Goal: Information Seeking & Learning: Learn about a topic

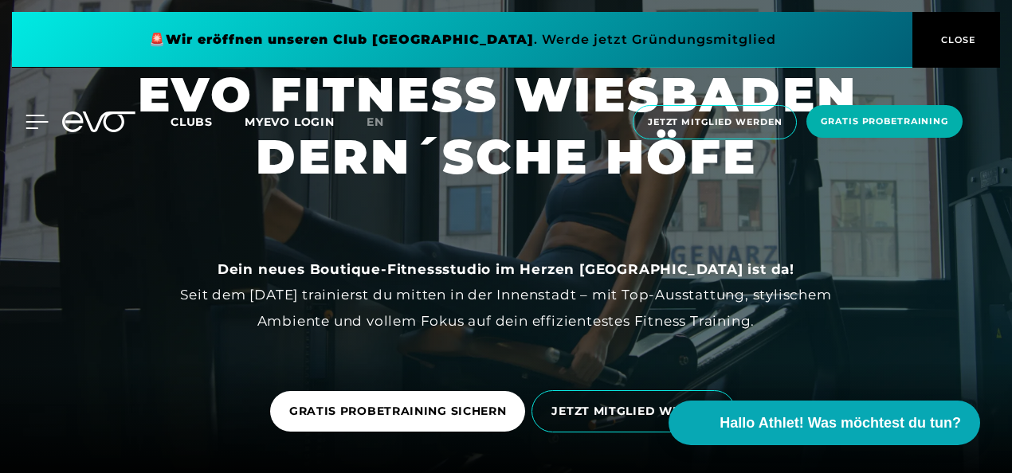
click at [38, 119] on icon at bounding box center [36, 122] width 23 height 14
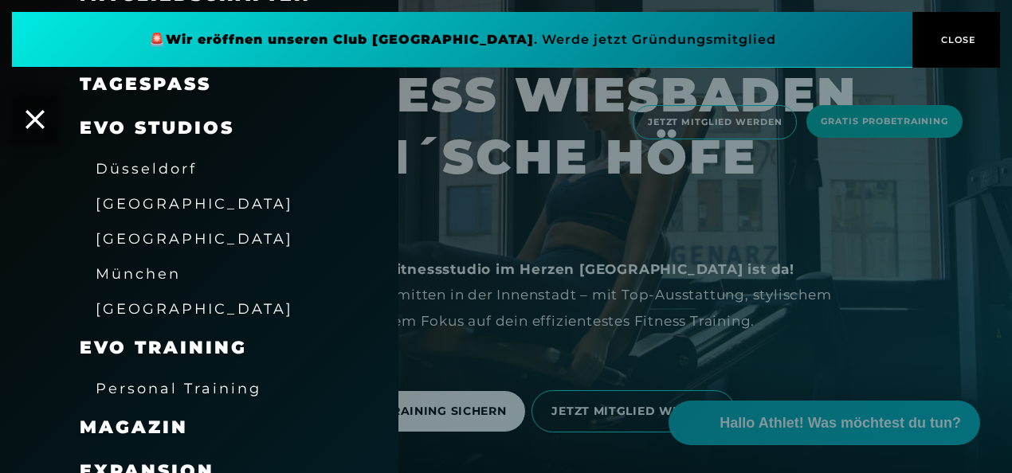
scroll to position [197, 0]
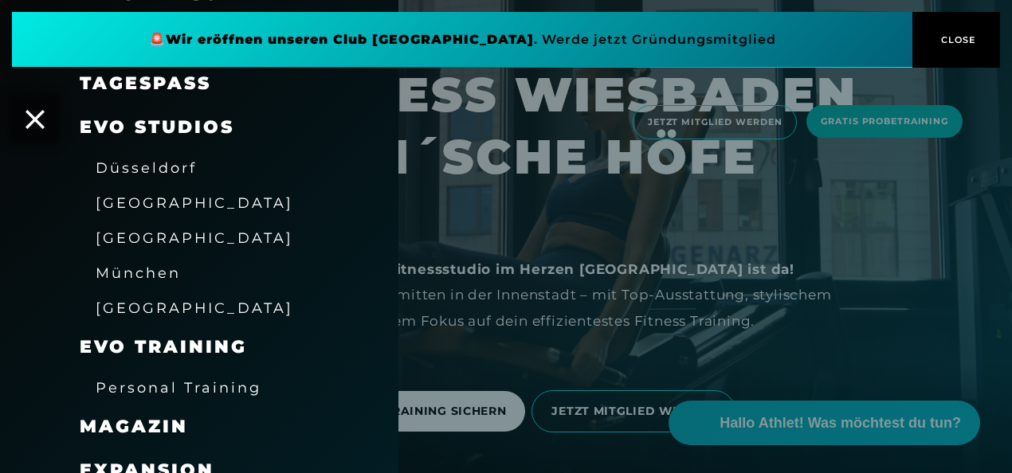
click at [151, 304] on span "[GEOGRAPHIC_DATA]" at bounding box center [195, 308] width 198 height 17
click at [151, 300] on span "[GEOGRAPHIC_DATA]" at bounding box center [195, 308] width 198 height 17
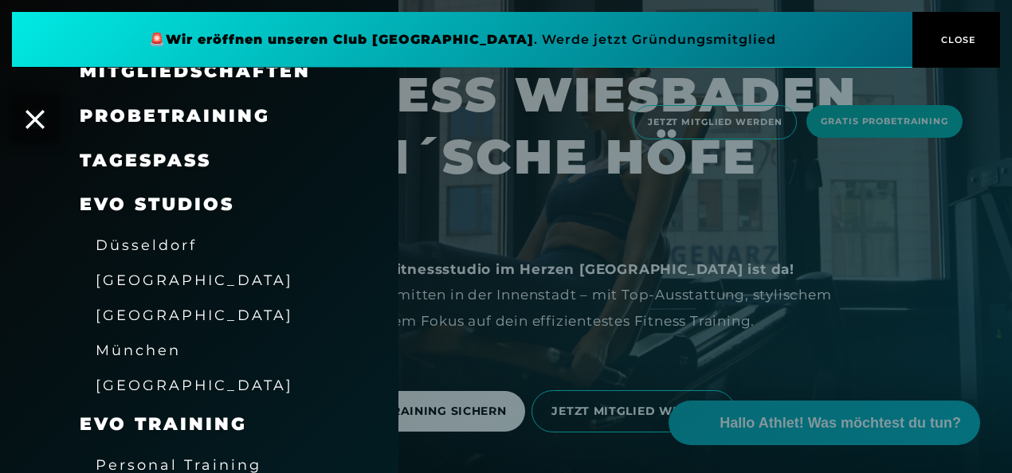
scroll to position [154, 0]
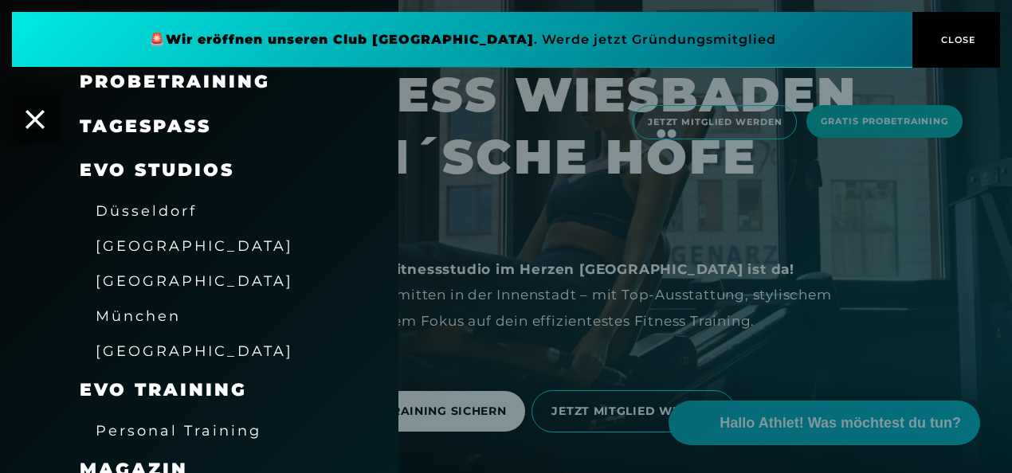
click at [153, 339] on div "[GEOGRAPHIC_DATA]" at bounding box center [195, 350] width 198 height 25
click at [150, 346] on span "[GEOGRAPHIC_DATA]" at bounding box center [195, 351] width 198 height 17
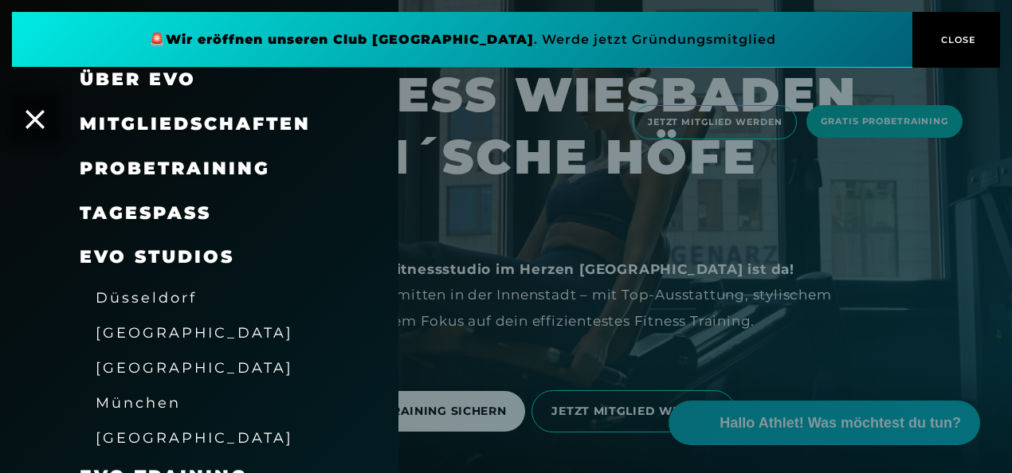
scroll to position [0, 0]
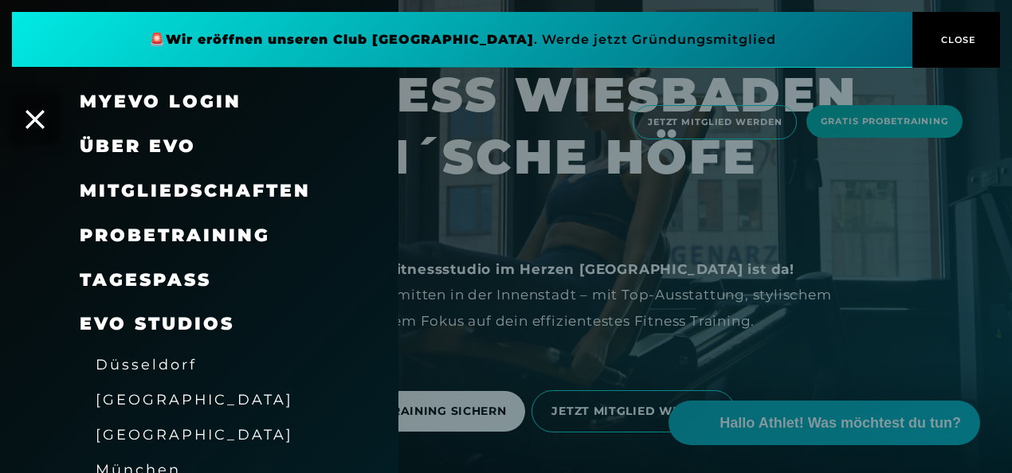
click at [655, 325] on div at bounding box center [506, 236] width 1012 height 473
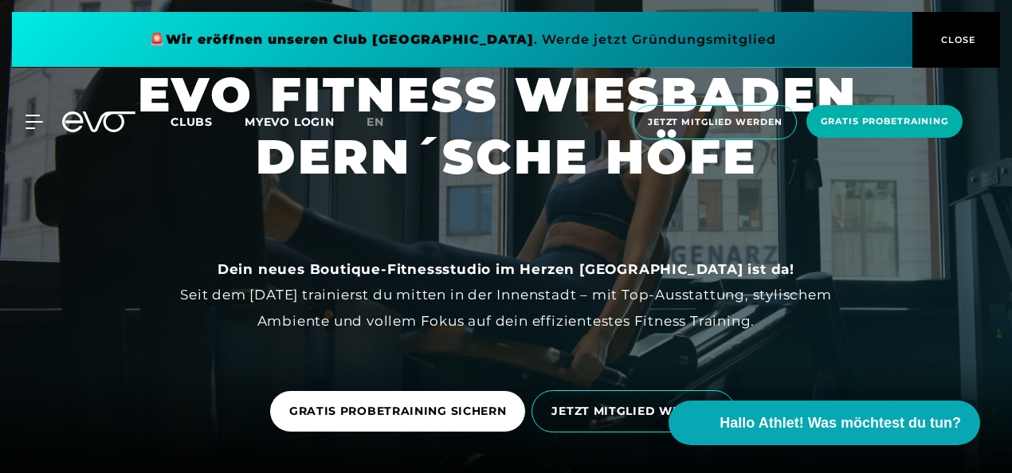
click at [974, 47] on button "CLOSE" at bounding box center [956, 40] width 88 height 56
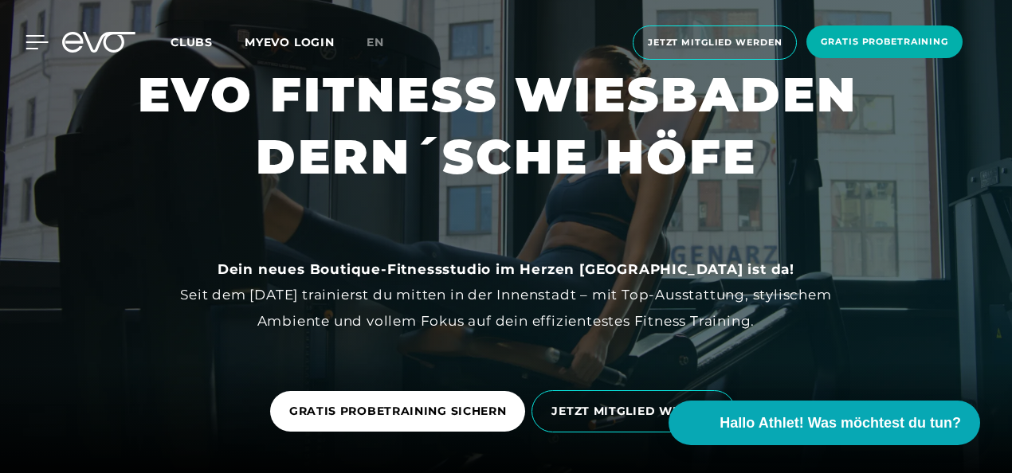
click at [19, 40] on div at bounding box center [25, 42] width 48 height 14
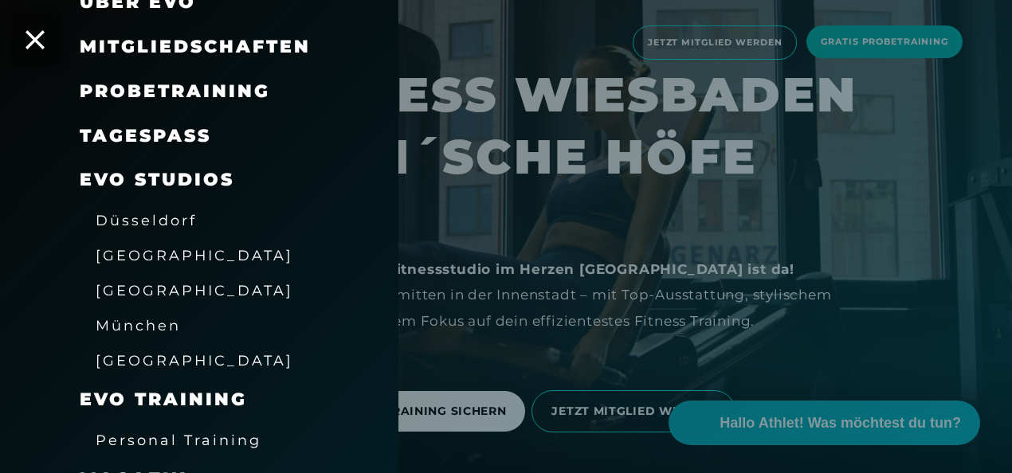
scroll to position [155, 0]
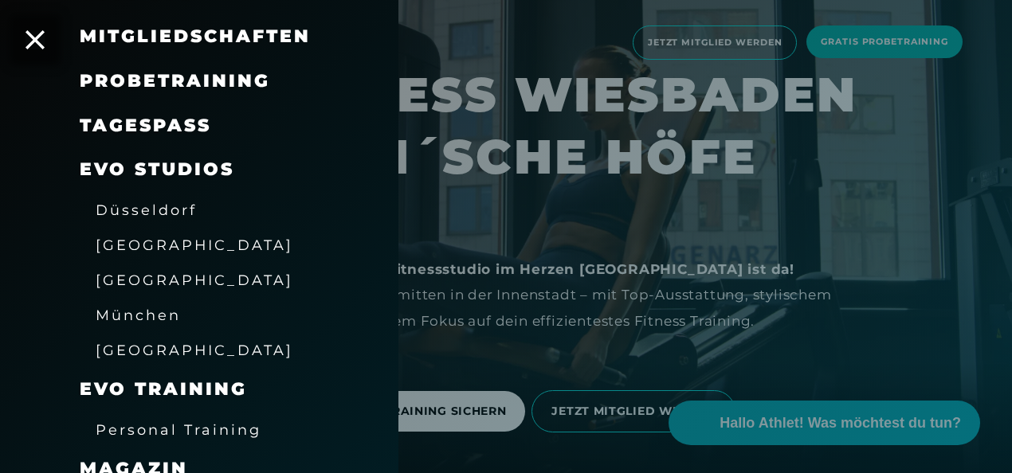
click at [155, 347] on span "[GEOGRAPHIC_DATA]" at bounding box center [195, 350] width 198 height 17
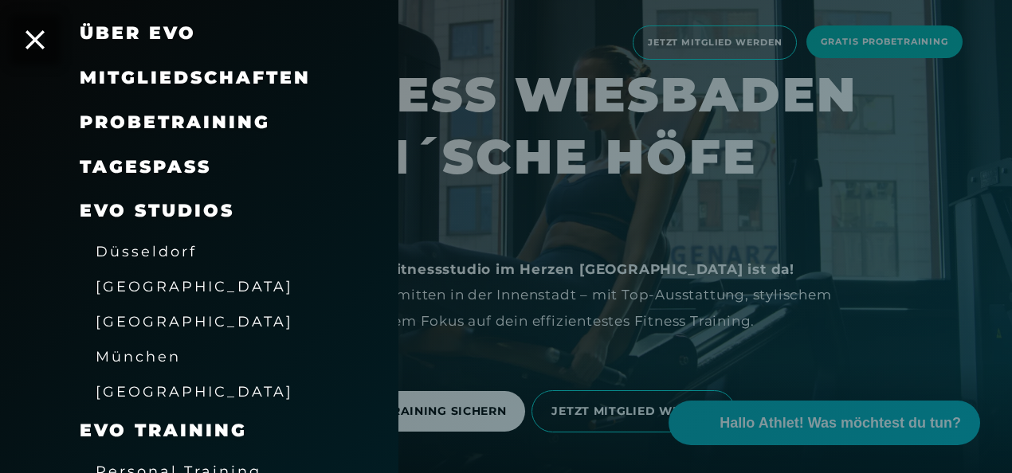
scroll to position [0, 0]
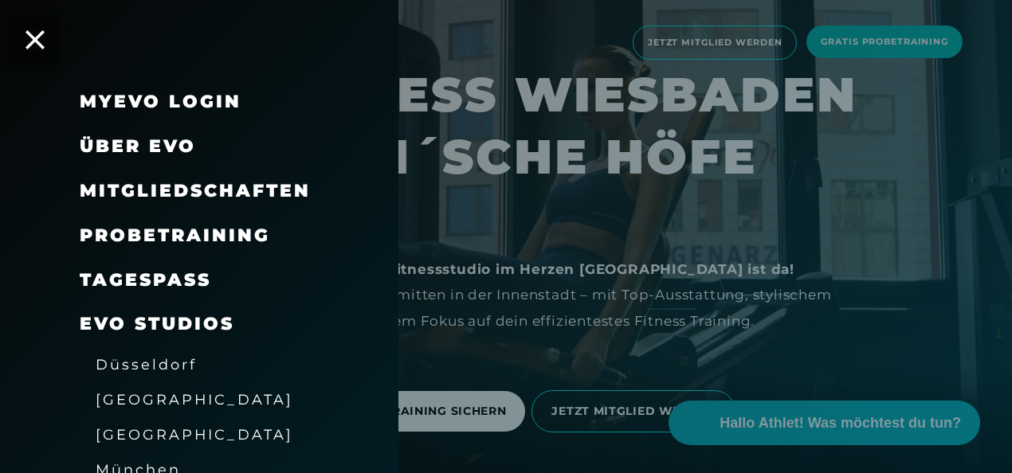
click at [164, 148] on span "Über EVO" at bounding box center [138, 146] width 116 height 22
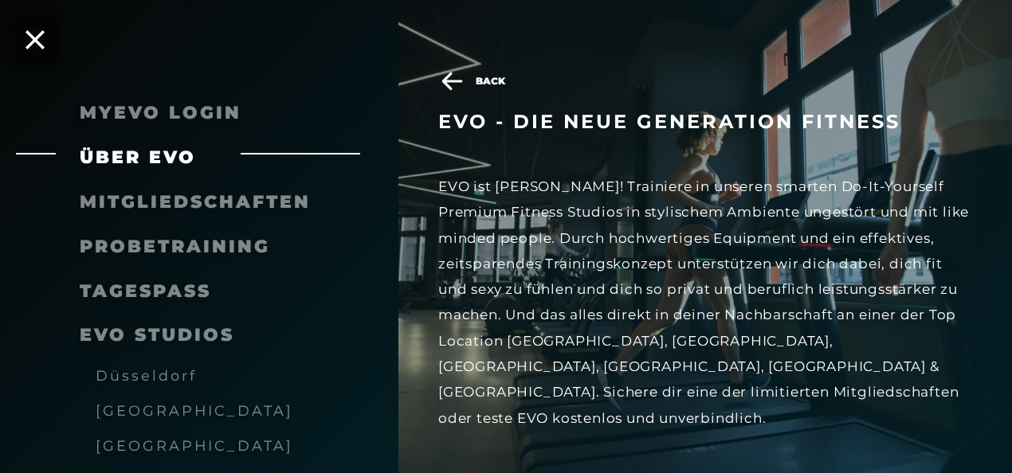
scroll to position [17, 0]
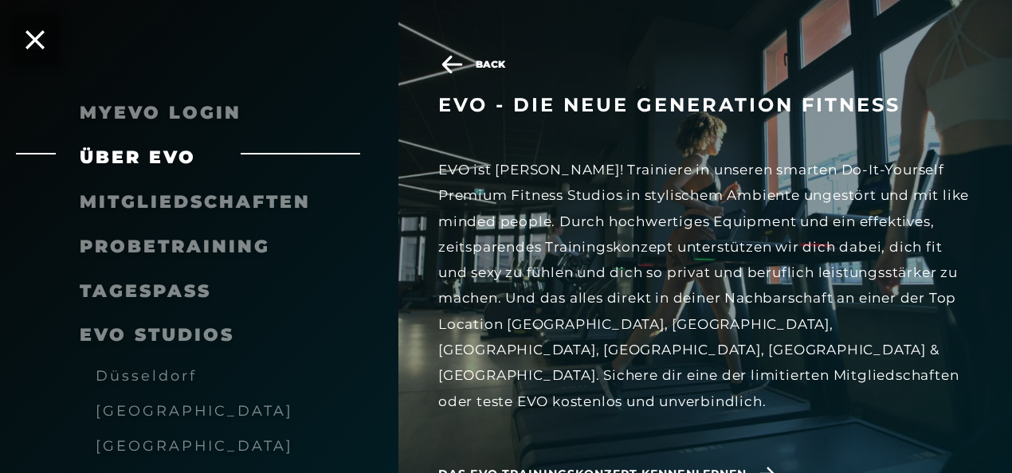
click at [559, 457] on span "Das EVO Trainingskonzept kennenlernen" at bounding box center [609, 474] width 343 height 41
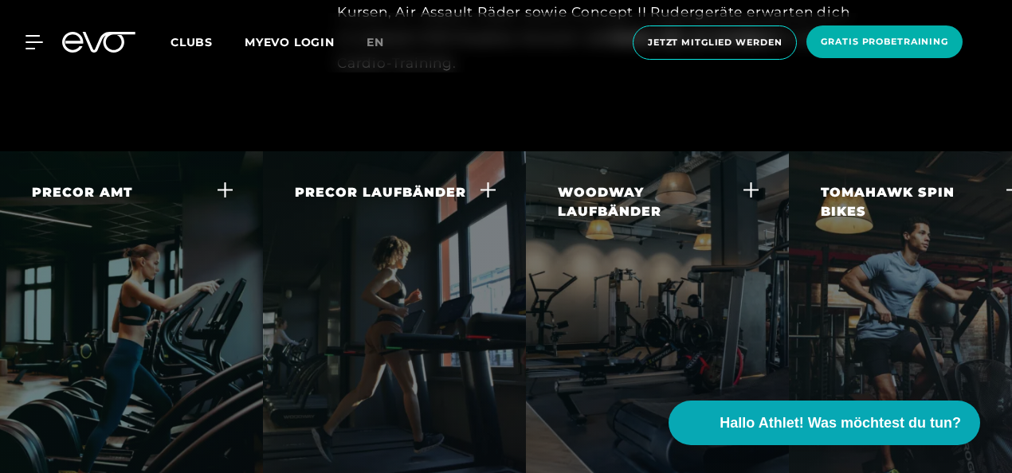
scroll to position [2951, 0]
click at [217, 180] on icon at bounding box center [225, 188] width 17 height 17
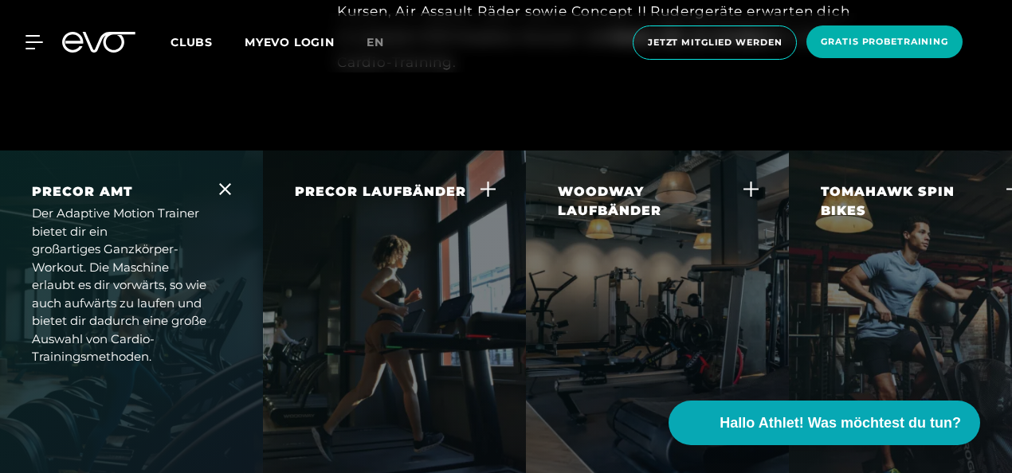
click at [226, 182] on div at bounding box center [225, 191] width 12 height 18
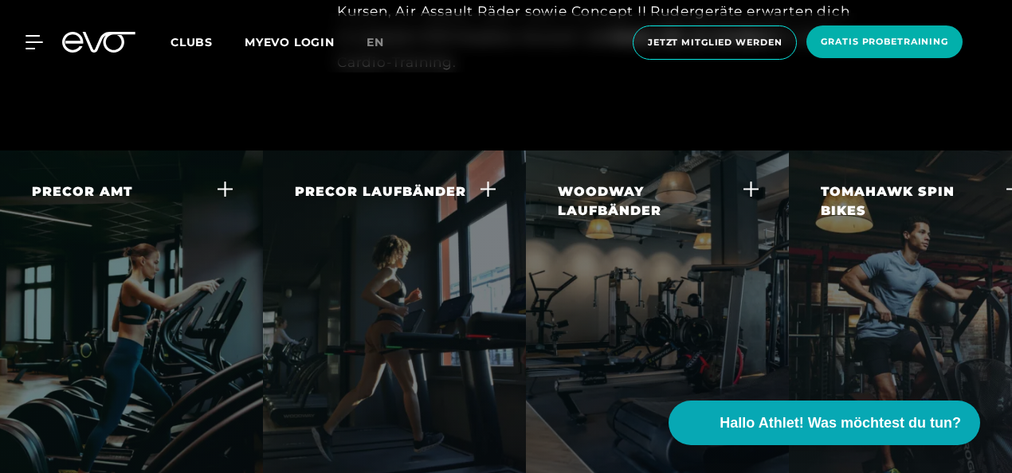
click at [486, 180] on icon at bounding box center [488, 188] width 17 height 17
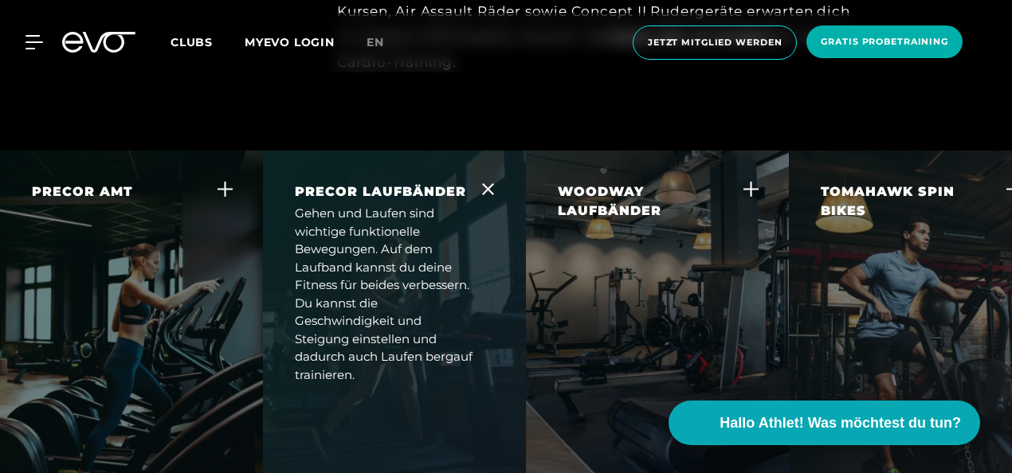
click at [477, 151] on div "PRECOR LAUFBÄNDER Gehen und Laufen sind wichtige funktionelle Bewegungen. Auf d…" at bounding box center [394, 284] width 263 height 266
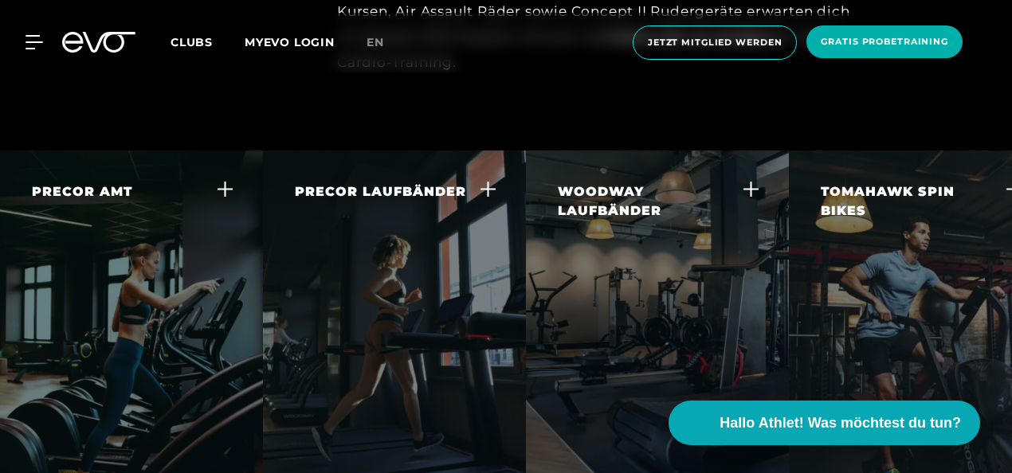
click at [668, 182] on div "WOODWAY LAUFBÄNDER" at bounding box center [647, 201] width 179 height 38
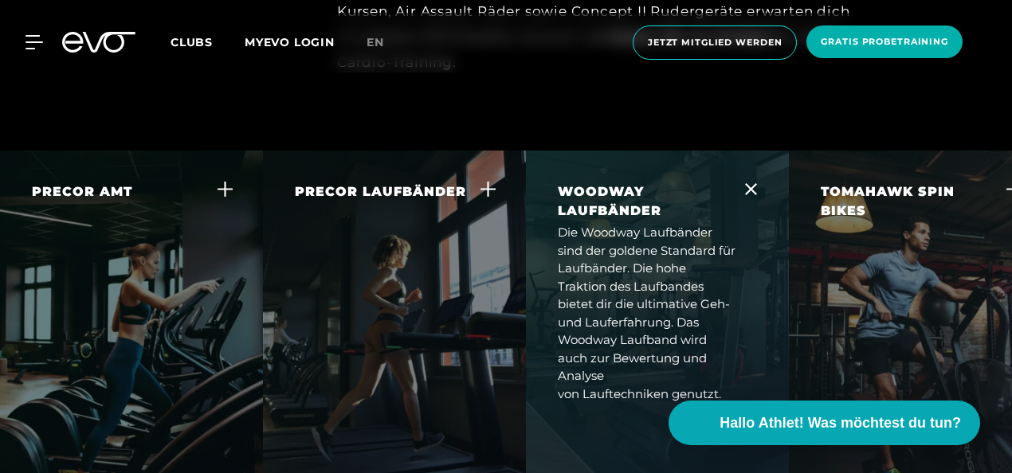
click at [668, 182] on div "WOODWAY LAUFBÄNDER" at bounding box center [647, 201] width 179 height 38
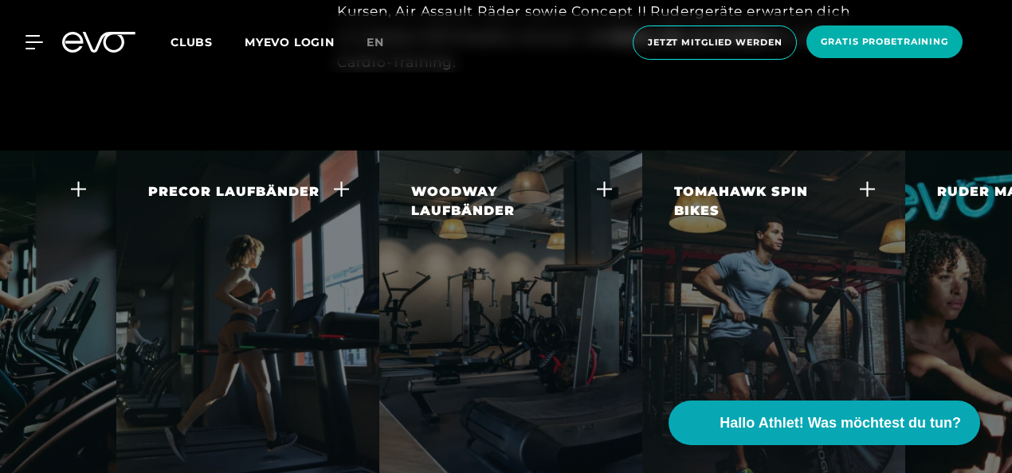
scroll to position [0, 151]
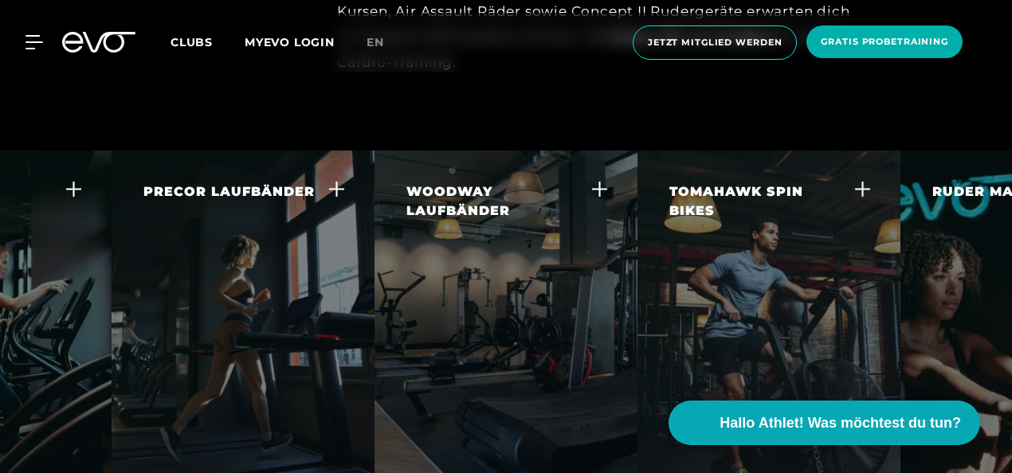
click at [864, 180] on icon at bounding box center [862, 188] width 17 height 17
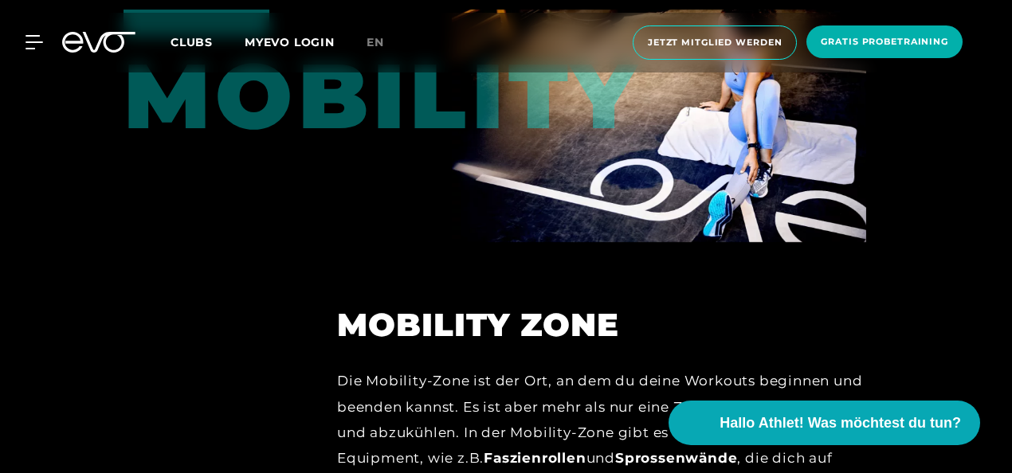
scroll to position [5585, 0]
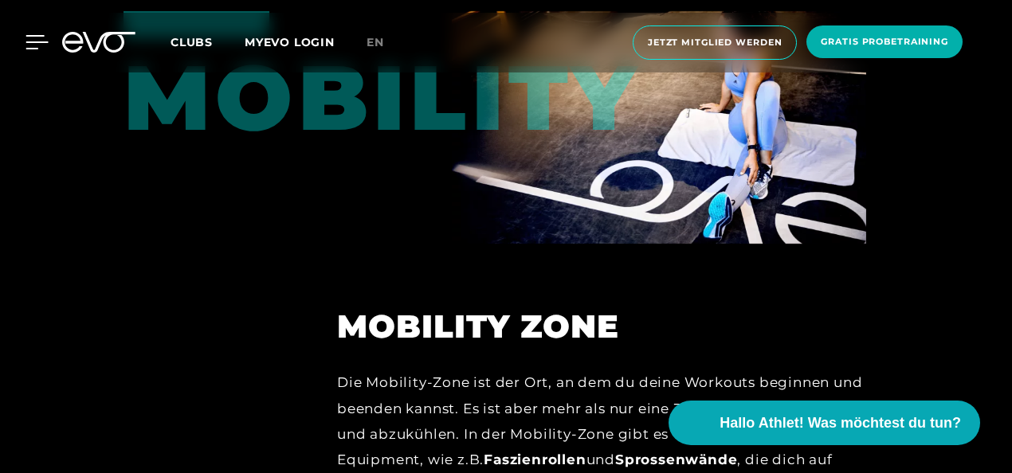
click at [33, 36] on icon at bounding box center [37, 42] width 22 height 13
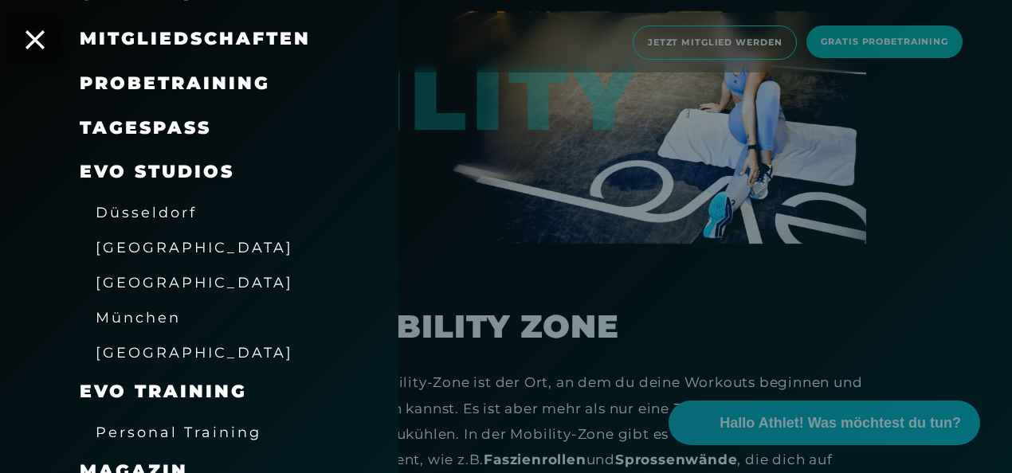
scroll to position [158, 0]
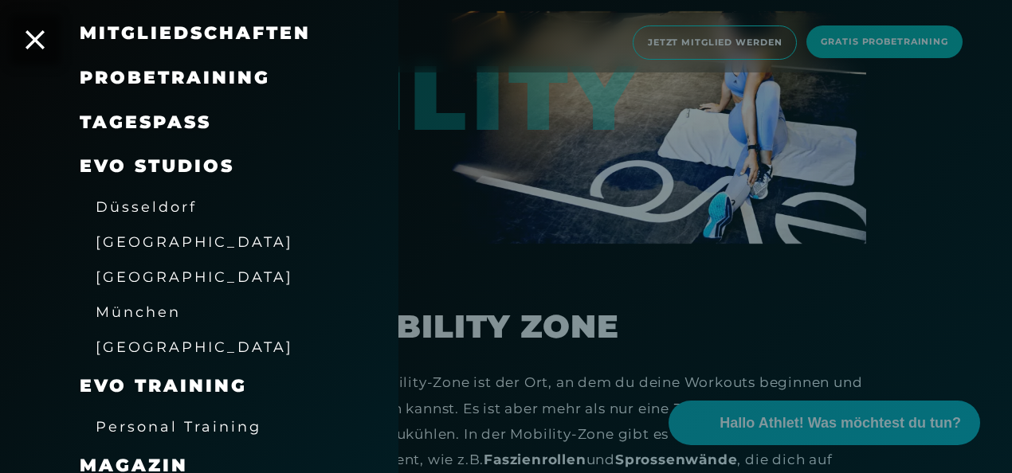
click at [139, 346] on span "[GEOGRAPHIC_DATA]" at bounding box center [195, 347] width 198 height 17
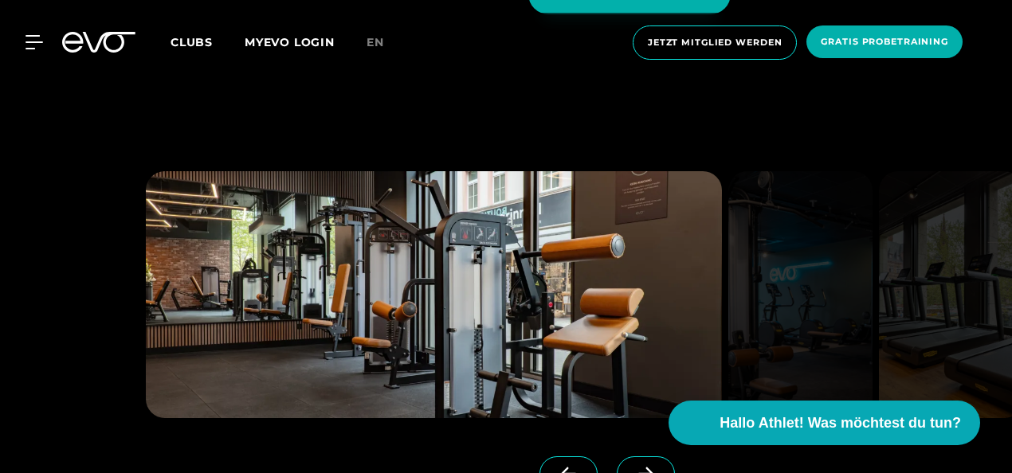
scroll to position [1633, 0]
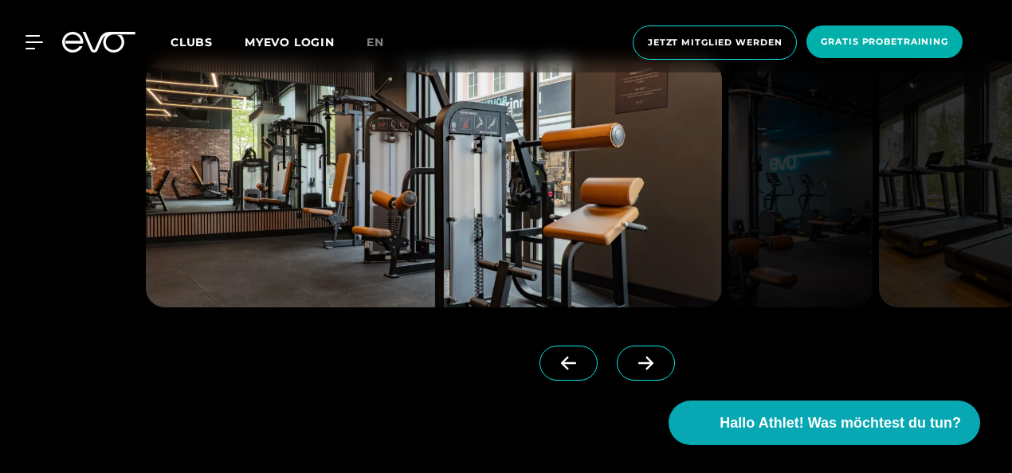
click at [617, 378] on span at bounding box center [646, 363] width 58 height 35
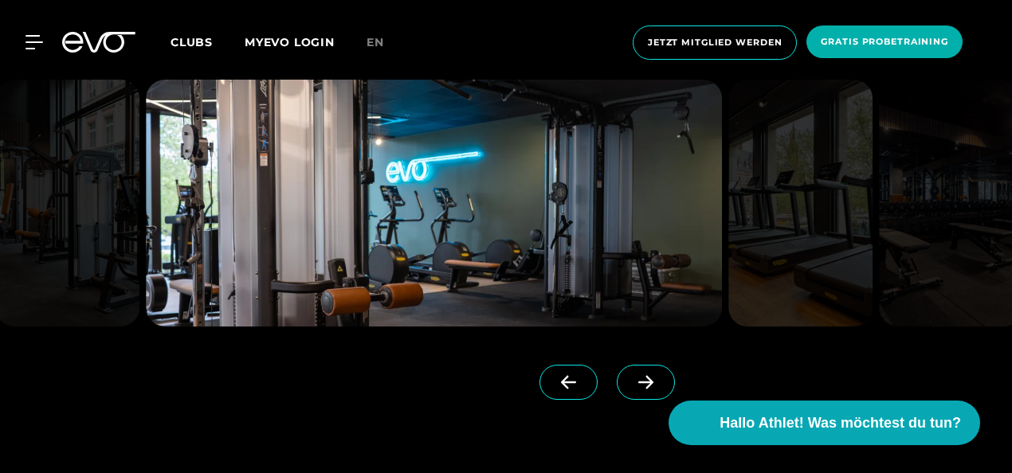
scroll to position [1608, 0]
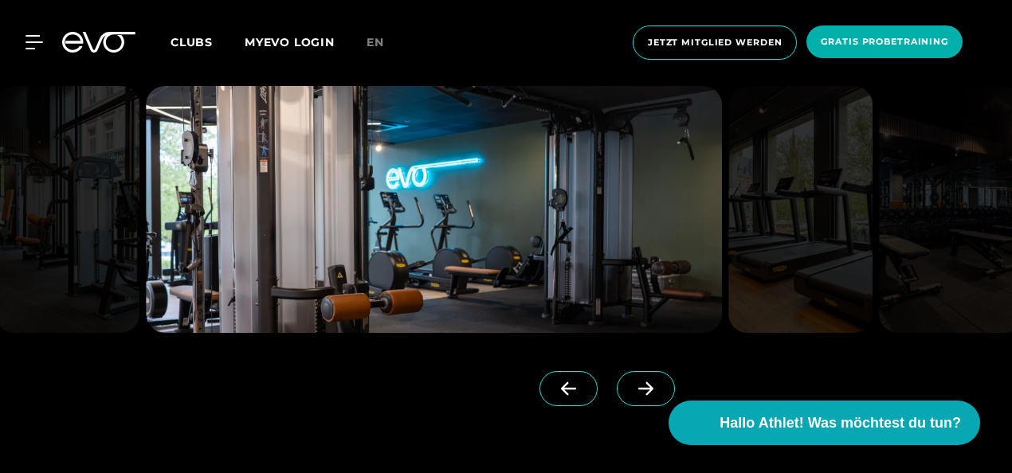
click at [539, 374] on span at bounding box center [568, 388] width 58 height 35
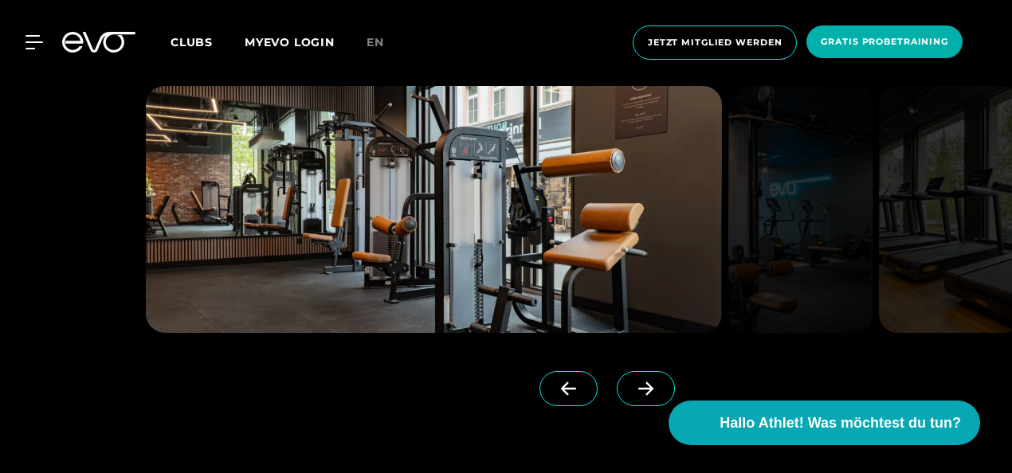
click at [632, 390] on icon at bounding box center [646, 389] width 28 height 14
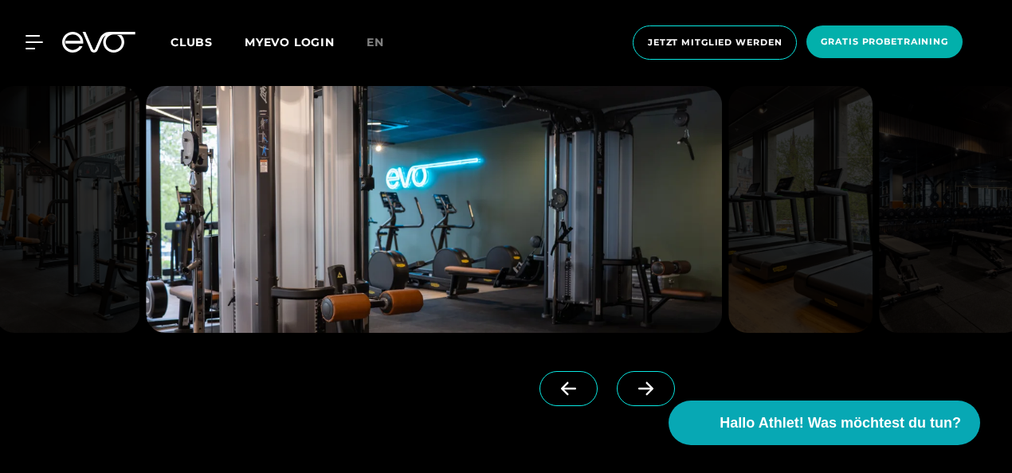
click at [632, 390] on icon at bounding box center [646, 389] width 28 height 14
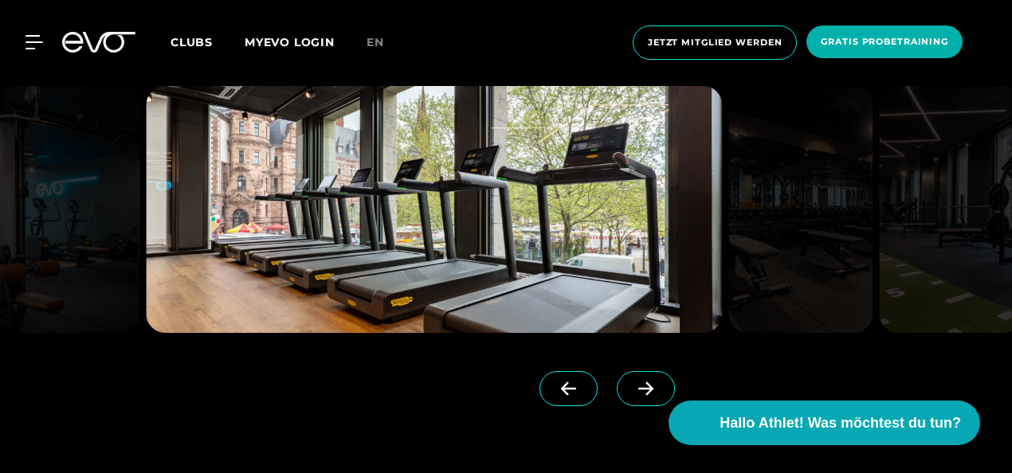
click at [632, 390] on icon at bounding box center [646, 389] width 28 height 14
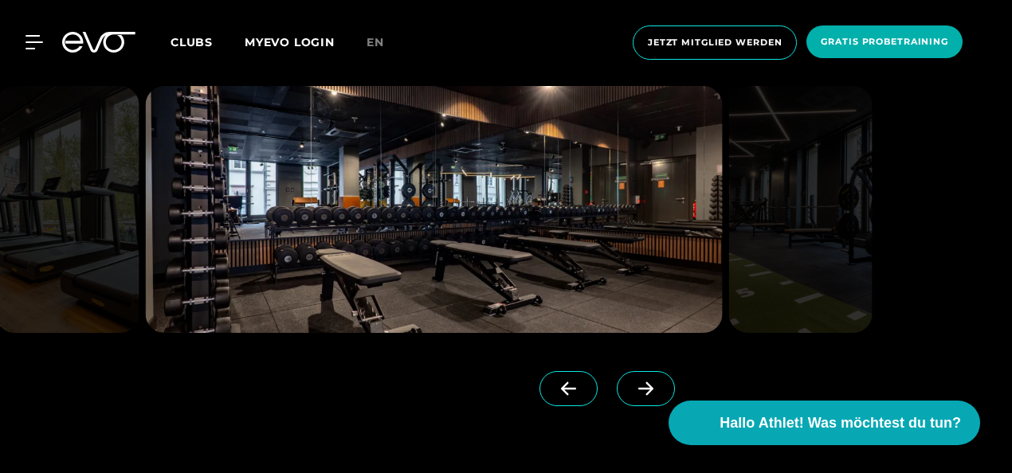
click at [632, 390] on icon at bounding box center [646, 389] width 28 height 14
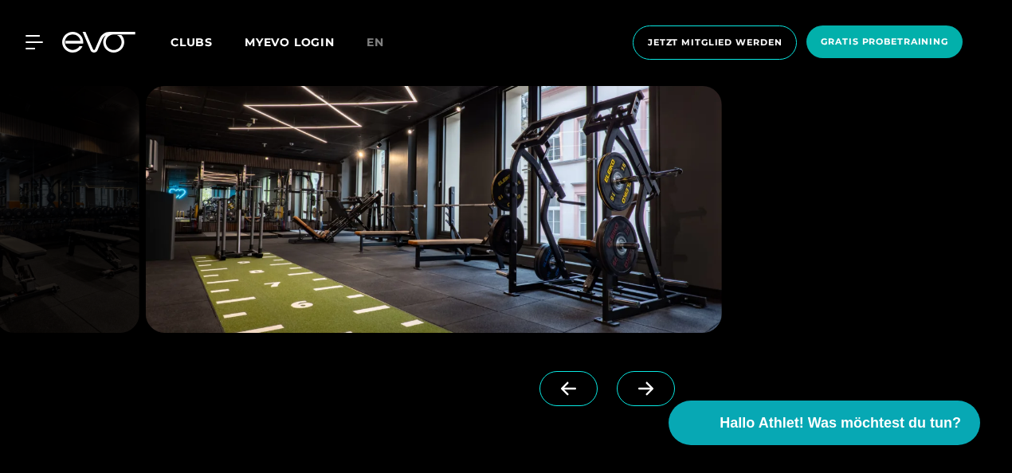
click at [632, 390] on icon at bounding box center [646, 389] width 28 height 14
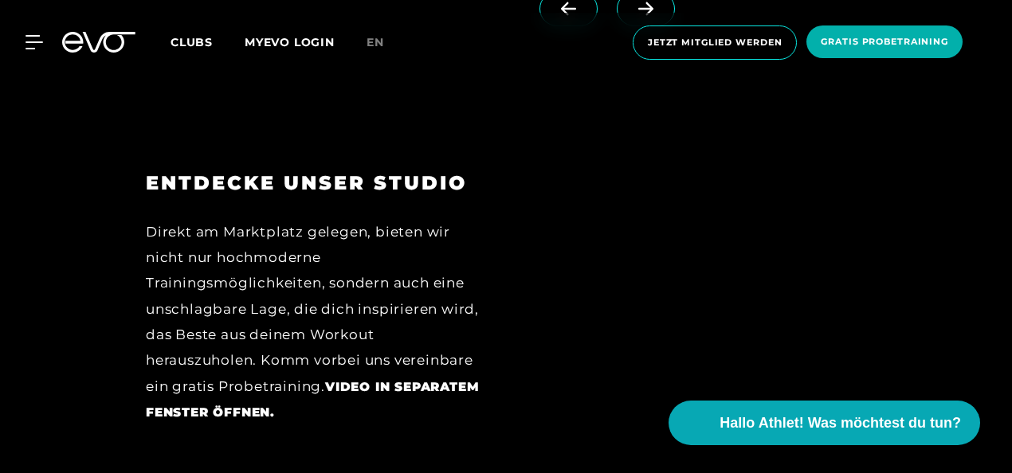
scroll to position [2014, 0]
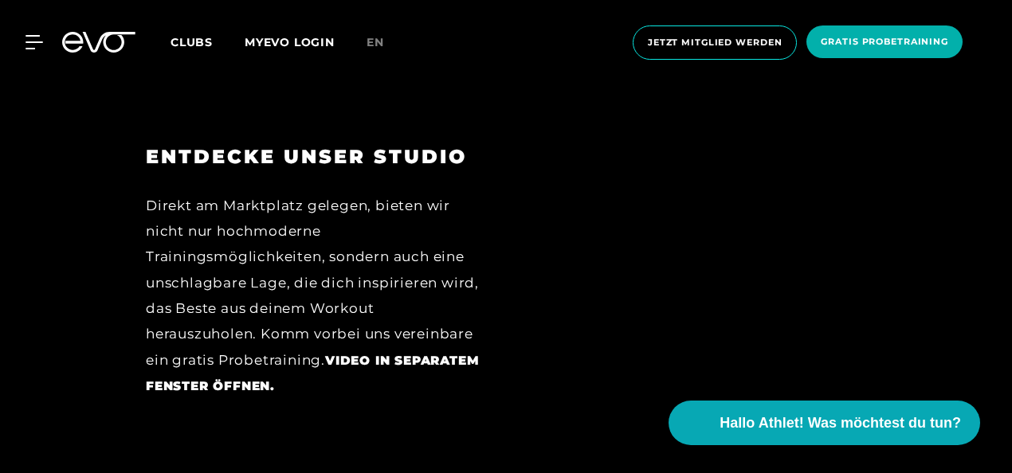
click at [643, 367] on div at bounding box center [697, 283] width 338 height 277
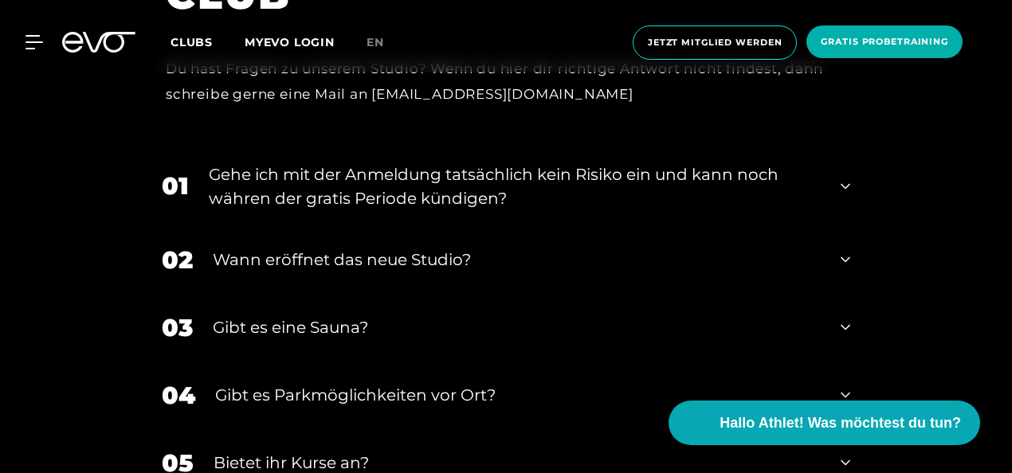
scroll to position [5758, 0]
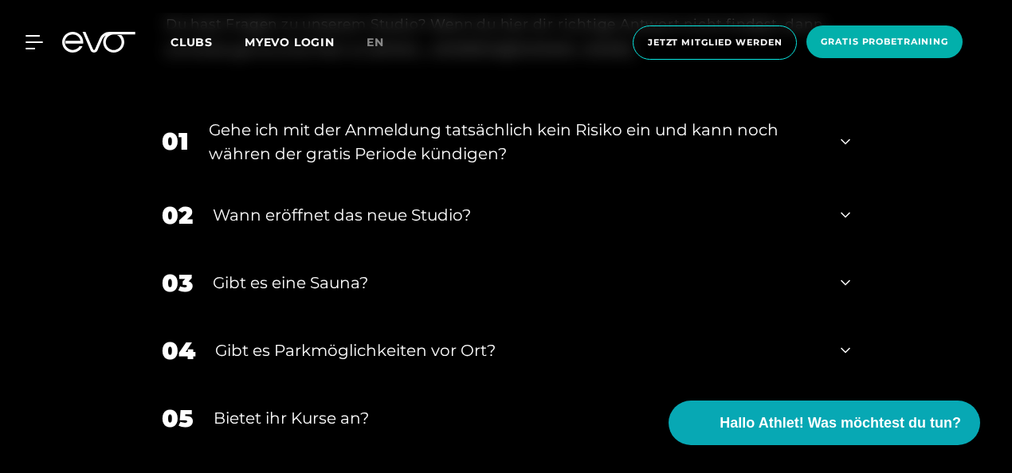
click at [604, 295] on div "Gibt es eine Sauna?" at bounding box center [517, 283] width 608 height 24
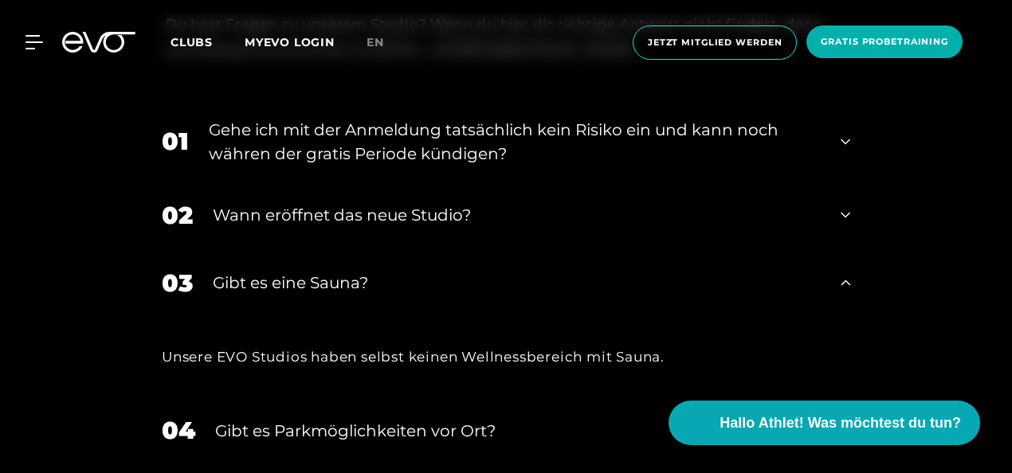
click at [540, 227] on div "Wann eröffnet das neue Studio?" at bounding box center [517, 215] width 608 height 24
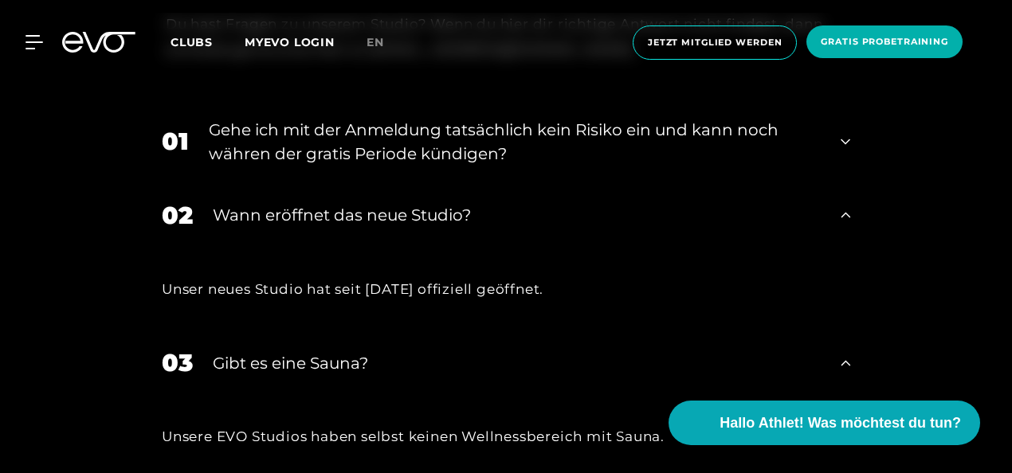
click at [540, 166] on div "Gehe ich mit der Anmeldung tatsächlich kein Risiko ein und kann noch währen der…" at bounding box center [515, 142] width 612 height 48
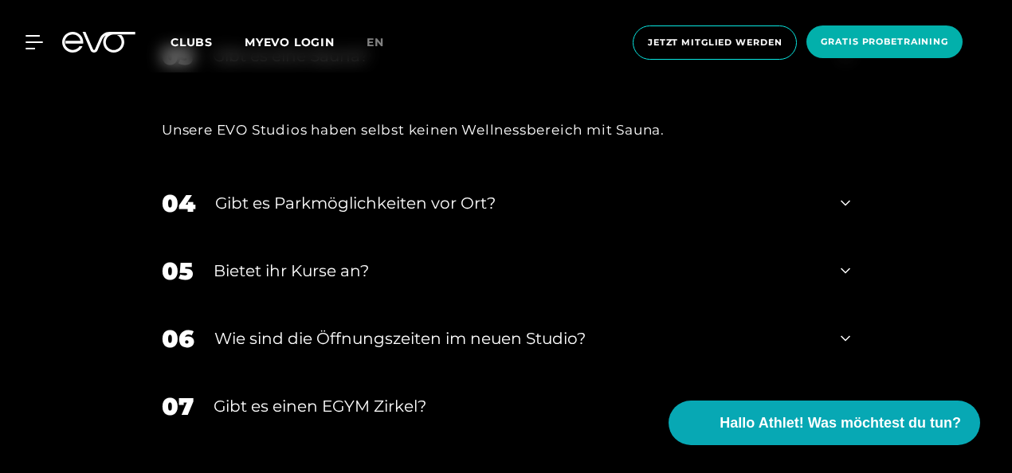
scroll to position [6182, 0]
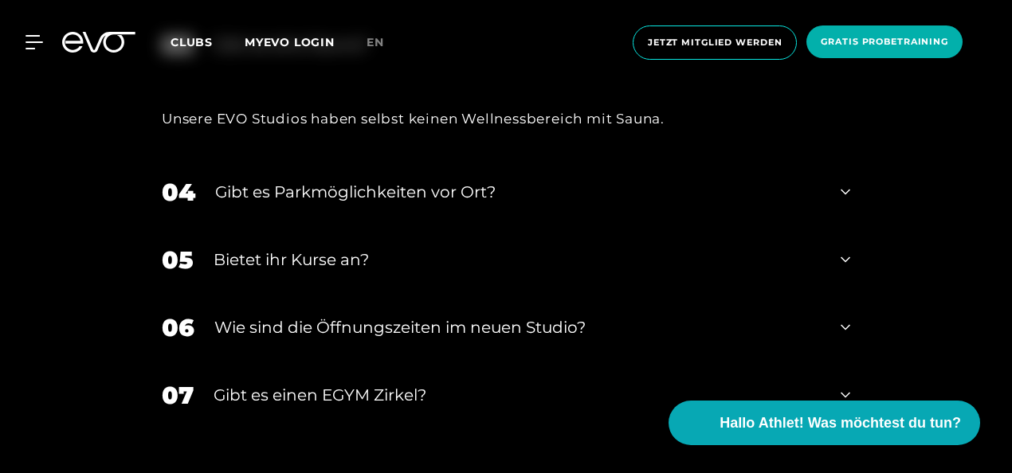
click at [511, 210] on div "04 Gibt es Parkmöglichkeiten vor Ort?" at bounding box center [506, 193] width 720 height 68
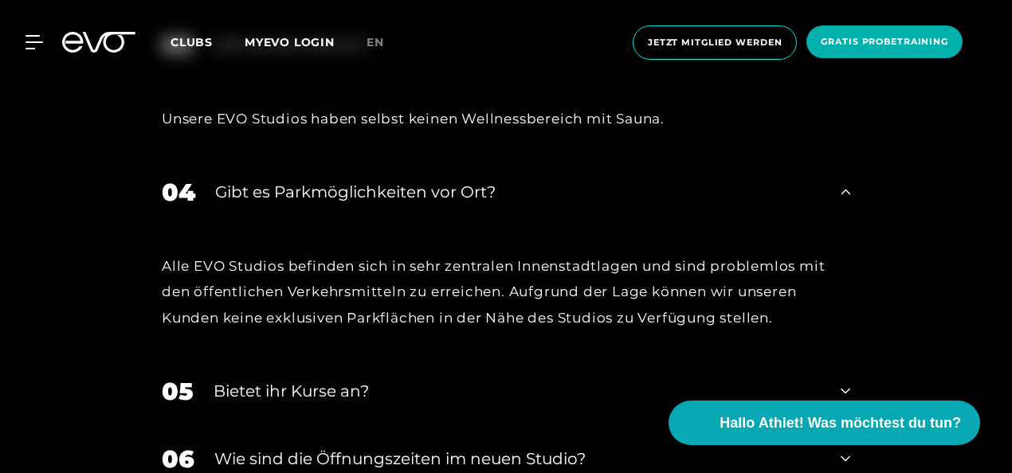
click at [511, 210] on div "04 Gibt es Parkmöglichkeiten vor Ort?" at bounding box center [506, 193] width 720 height 68
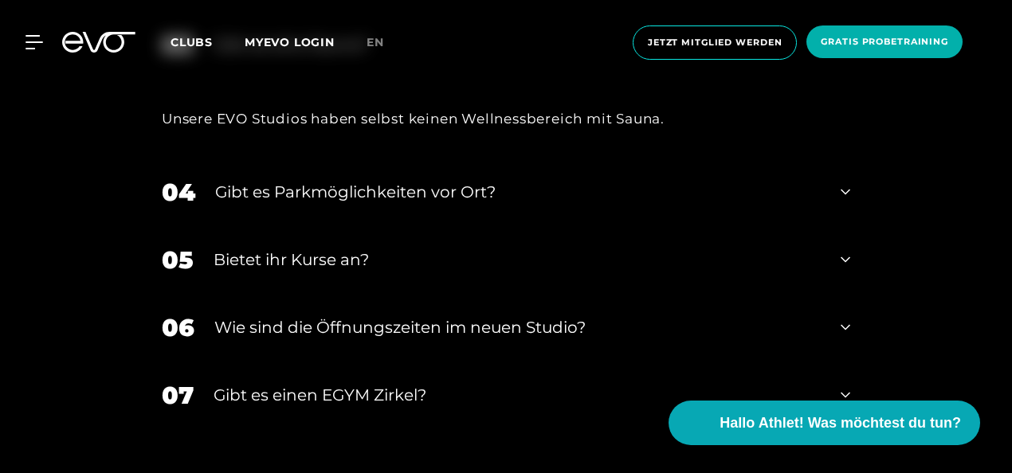
click at [484, 276] on div "05 Bietet ihr [DEMOGRAPHIC_DATA]?" at bounding box center [506, 260] width 720 height 68
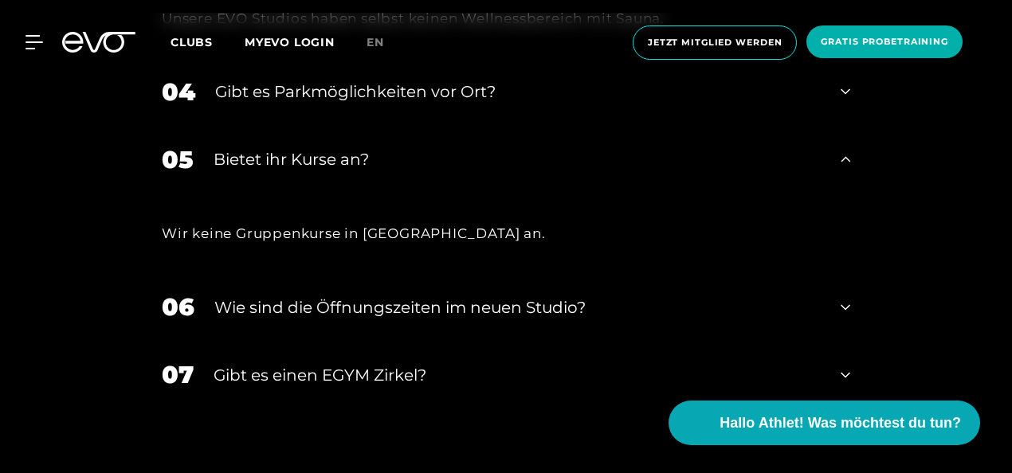
scroll to position [6284, 0]
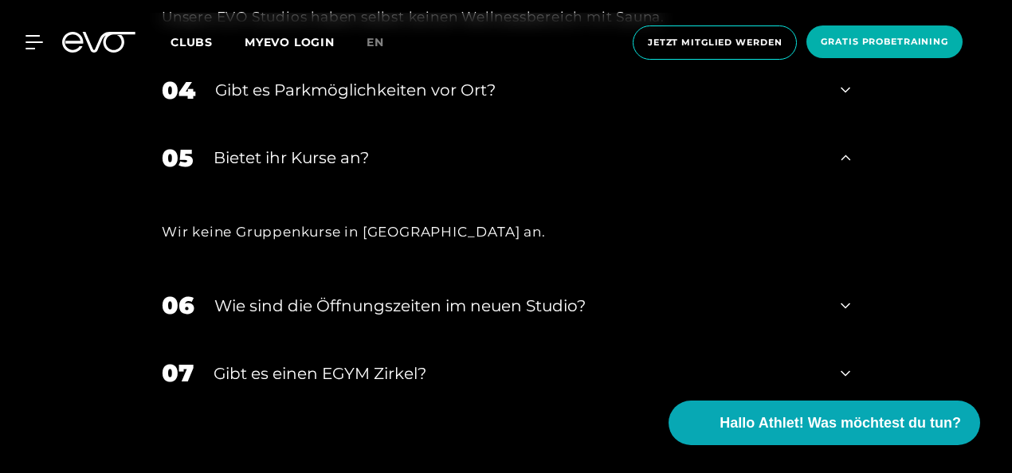
click at [472, 318] on div "​Wie sind die Öffnungszeiten im neuen Studio?" at bounding box center [517, 306] width 606 height 24
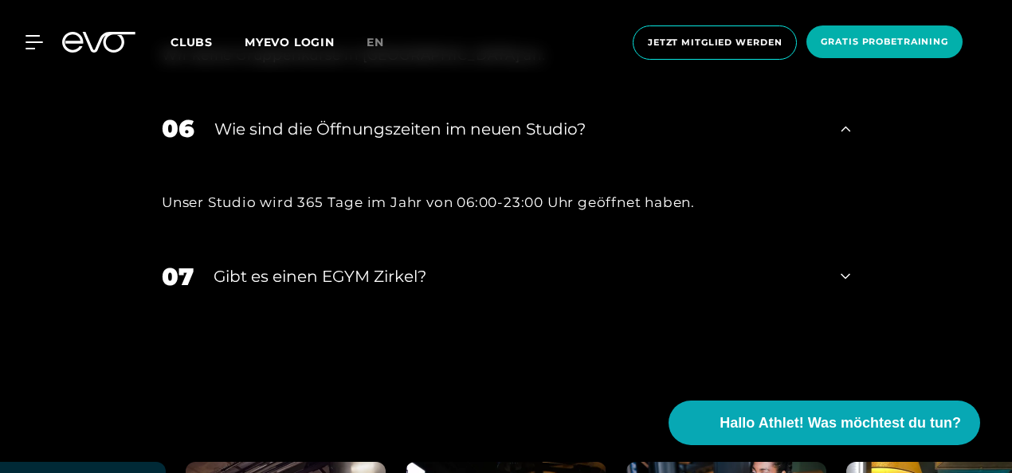
scroll to position [6461, 0]
click at [442, 288] on div "Gibt es einen EGYM Zirkel?" at bounding box center [517, 277] width 607 height 24
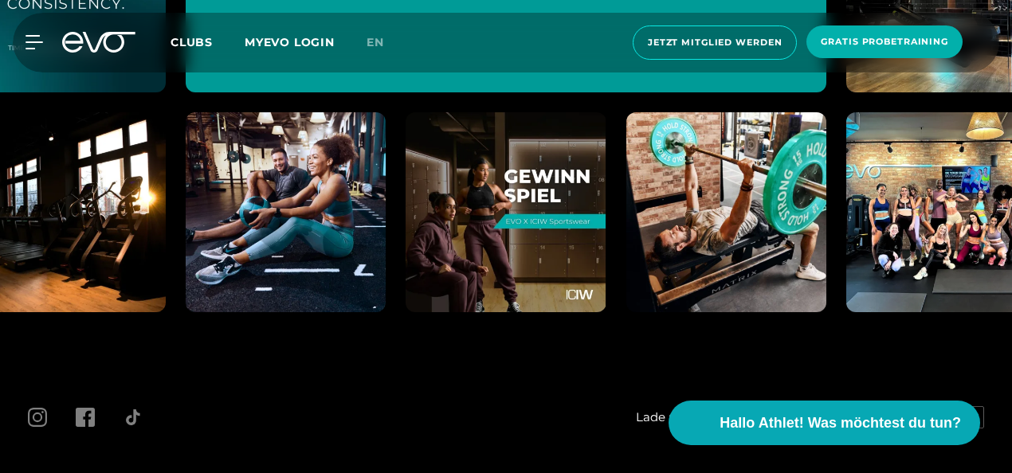
scroll to position [7645, 0]
